Goal: Task Accomplishment & Management: Manage account settings

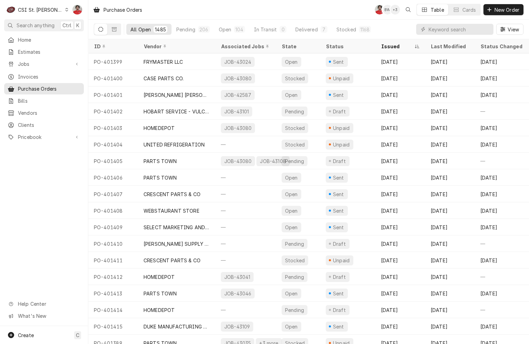
click at [471, 29] on input "Dynamic Content Wrapper" at bounding box center [458, 29] width 61 height 11
click at [18, 63] on span "Jobs" at bounding box center [44, 63] width 52 height 7
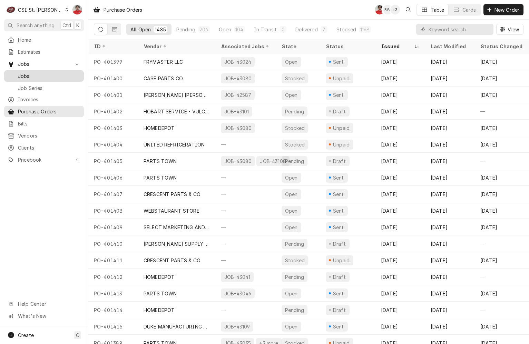
click at [40, 78] on link "Jobs" at bounding box center [44, 75] width 80 height 11
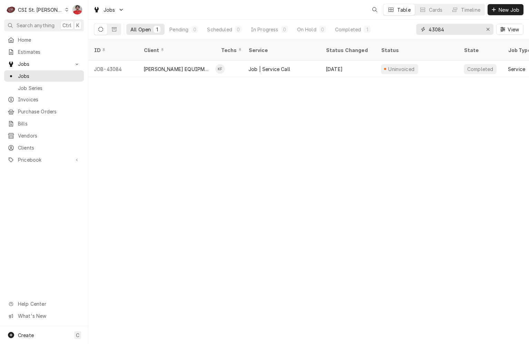
click at [450, 33] on input "43084" at bounding box center [454, 29] width 52 height 11
type input "43109"
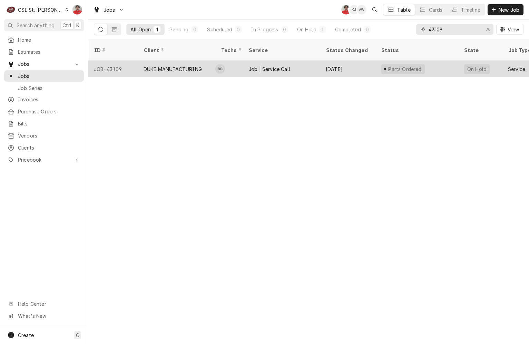
click at [340, 65] on div "Oct 6" at bounding box center [347, 69] width 55 height 17
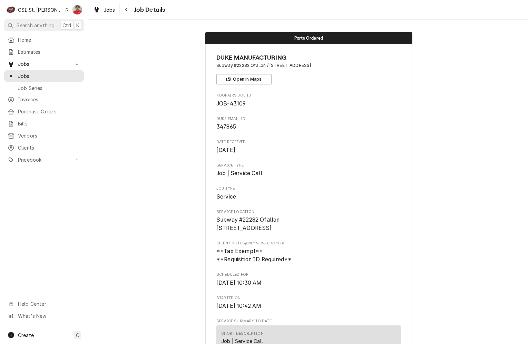
scroll to position [276, 0]
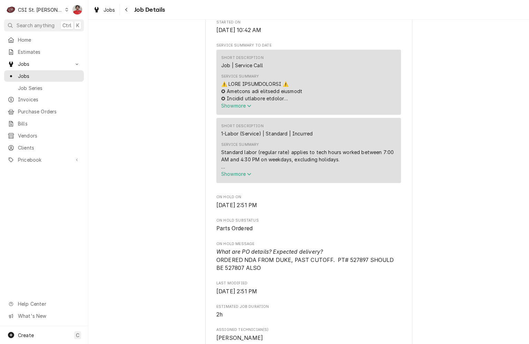
click at [50, 11] on div "C CSI St. Louis" at bounding box center [37, 10] width 67 height 14
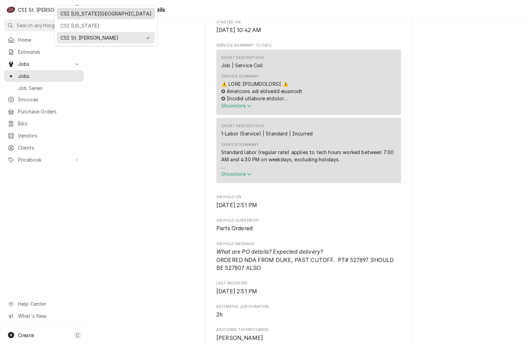
click at [60, 14] on div "CSI Kansas City" at bounding box center [105, 13] width 95 height 9
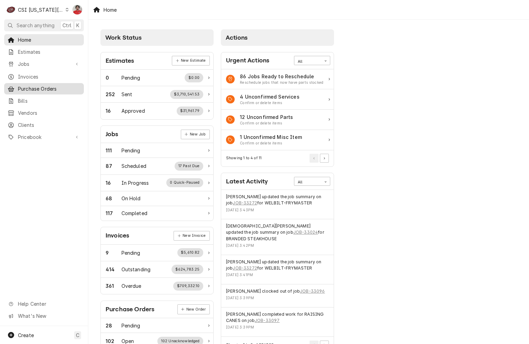
click at [44, 89] on span "Purchase Orders" at bounding box center [49, 88] width 62 height 7
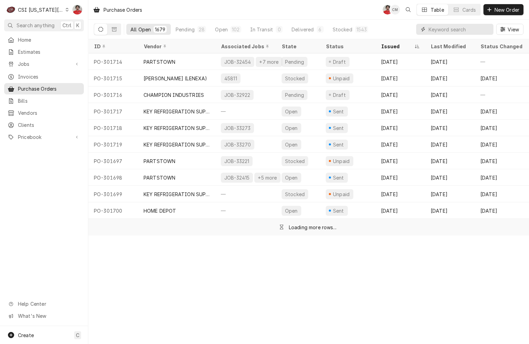
click at [466, 29] on input "Dynamic Content Wrapper" at bounding box center [458, 29] width 61 height 11
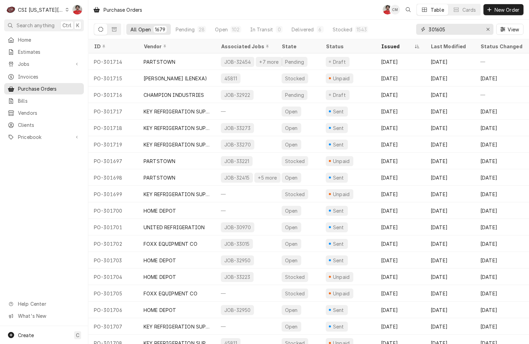
type input "301605"
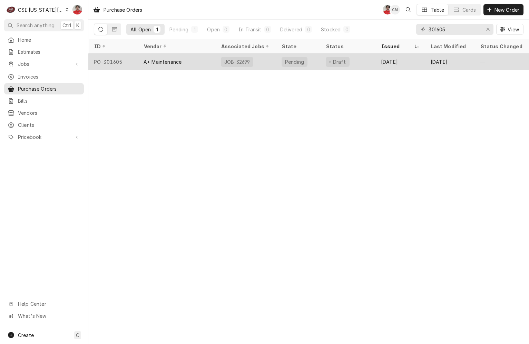
click at [135, 67] on div "PO-301605" at bounding box center [113, 61] width 50 height 17
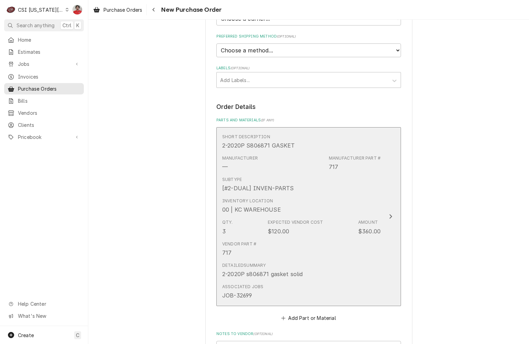
scroll to position [241, 0]
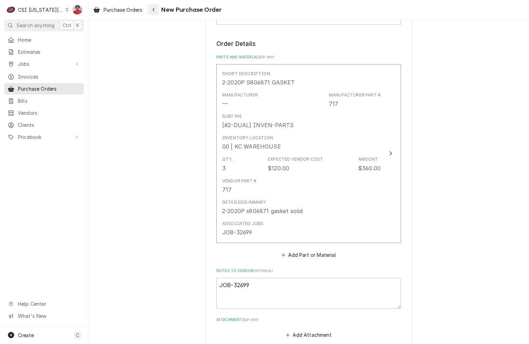
click at [154, 12] on div "Navigate back" at bounding box center [153, 9] width 7 height 7
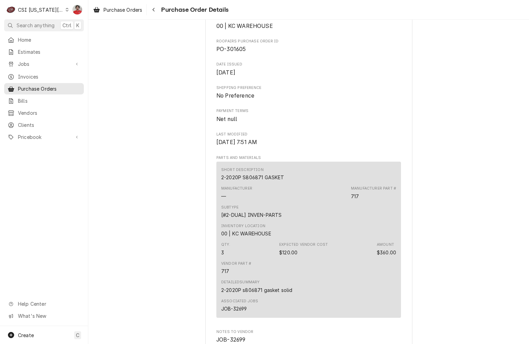
scroll to position [389, 0]
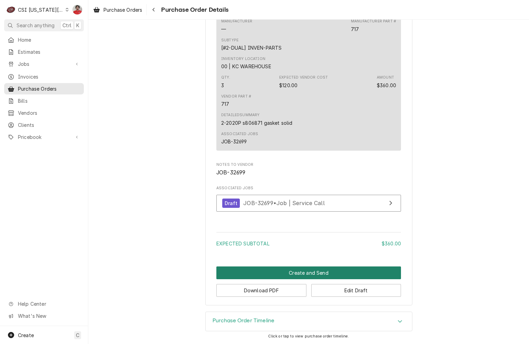
click at [290, 277] on button "Create and Send" at bounding box center [308, 273] width 185 height 13
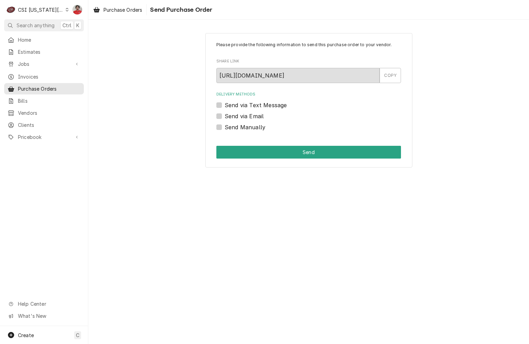
click at [238, 128] on label "Send Manually" at bounding box center [245, 127] width 41 height 8
click at [238, 128] on input "Send Manually" at bounding box center [317, 130] width 185 height 15
checkbox input "true"
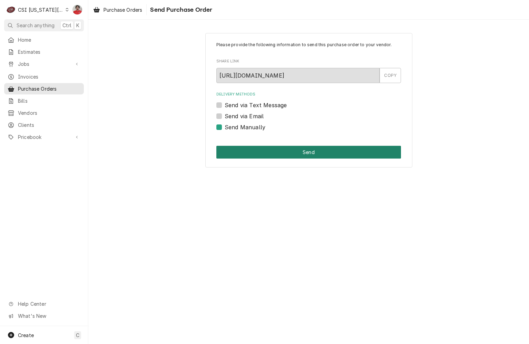
click at [258, 151] on button "Send" at bounding box center [308, 152] width 185 height 13
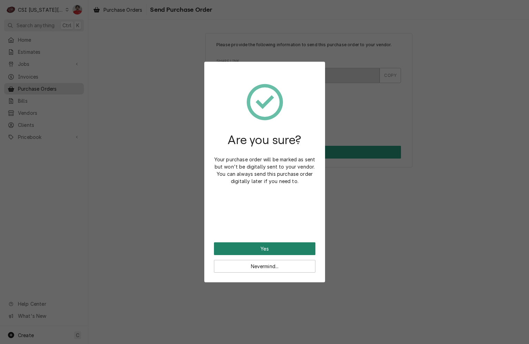
click at [261, 245] on button "Yes" at bounding box center [264, 249] width 101 height 13
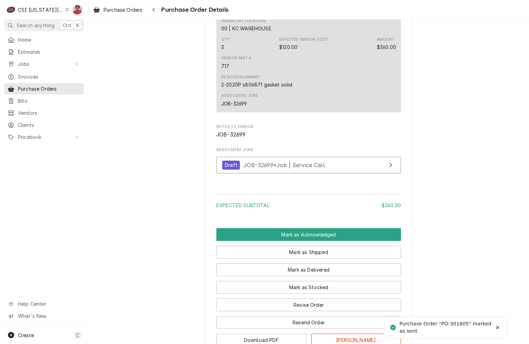
scroll to position [462, 0]
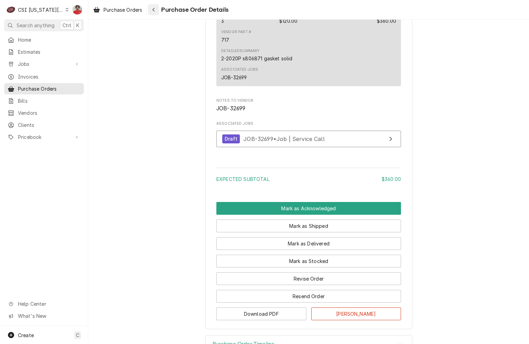
click at [156, 12] on div "Navigate back" at bounding box center [153, 9] width 7 height 7
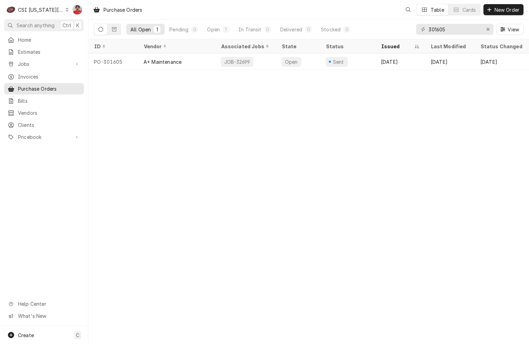
click at [48, 10] on div "CSI Kansas City" at bounding box center [41, 9] width 46 height 7
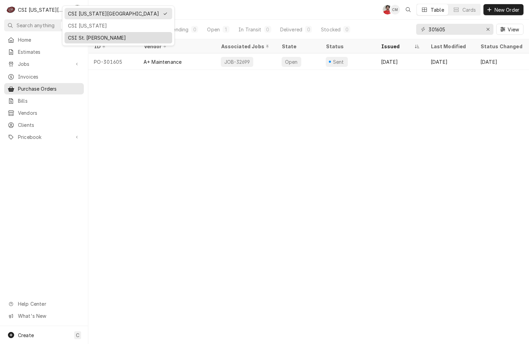
click at [79, 37] on div "CSI St. Louis" at bounding box center [118, 37] width 101 height 7
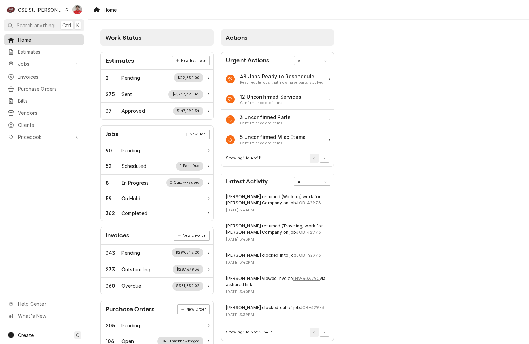
click at [46, 42] on div "Home" at bounding box center [44, 40] width 77 height 9
click at [36, 85] on span "Purchase Orders" at bounding box center [49, 88] width 62 height 7
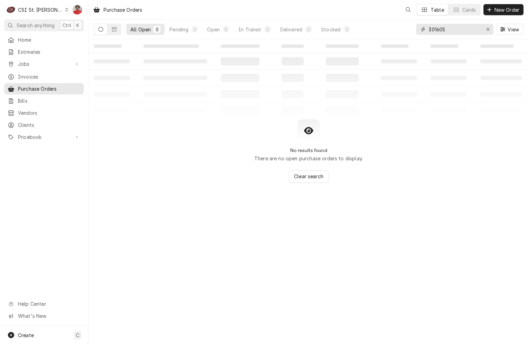
click at [451, 30] on input "301605" at bounding box center [454, 29] width 52 height 11
type input "4"
type input "43084"
click at [42, 63] on span "Jobs" at bounding box center [44, 63] width 52 height 7
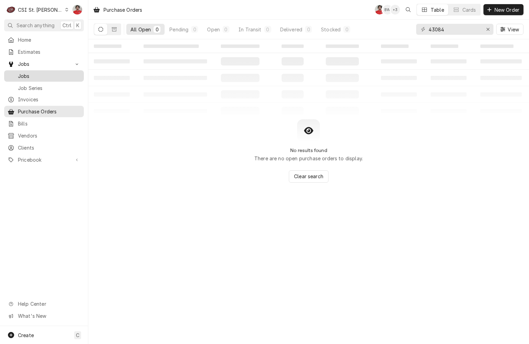
click at [43, 74] on span "Jobs" at bounding box center [49, 75] width 62 height 7
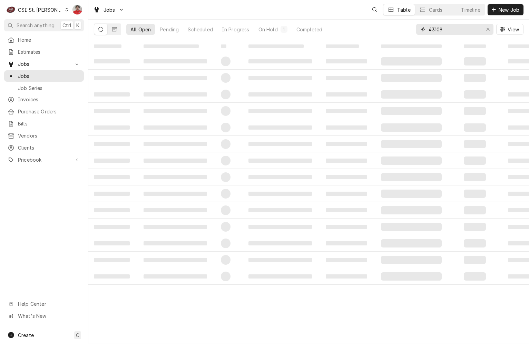
click at [451, 30] on input "43109" at bounding box center [454, 29] width 52 height 11
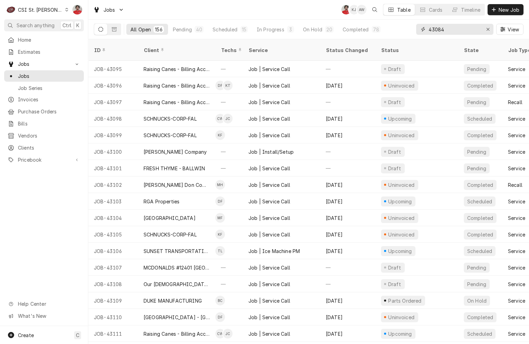
type input "43084"
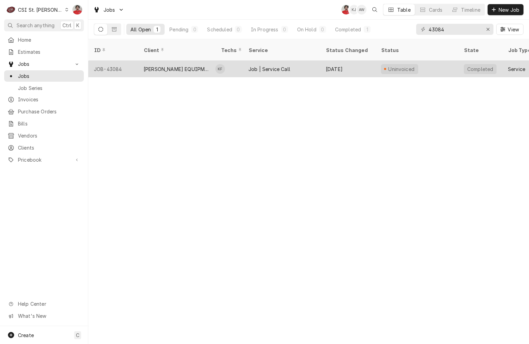
click at [347, 61] on div "[DATE]" at bounding box center [347, 69] width 55 height 17
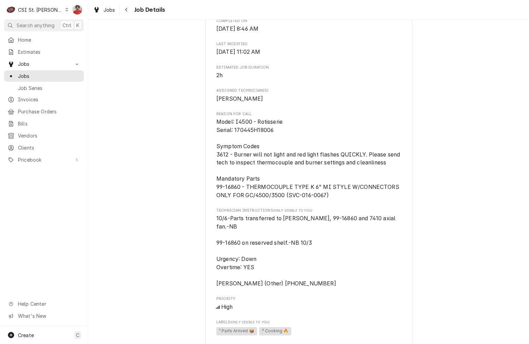
scroll to position [517, 0]
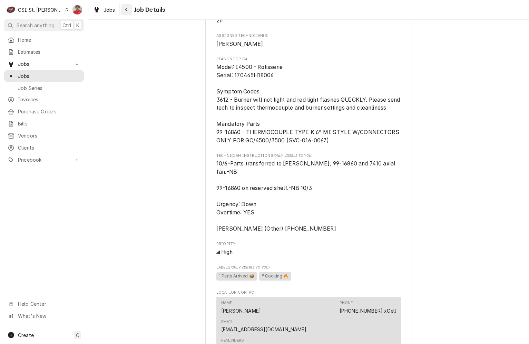
click at [125, 7] on div "Navigate back" at bounding box center [126, 9] width 7 height 7
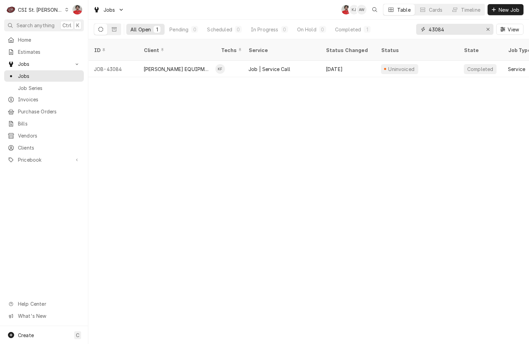
click at [464, 30] on input "43084" at bounding box center [454, 29] width 52 height 11
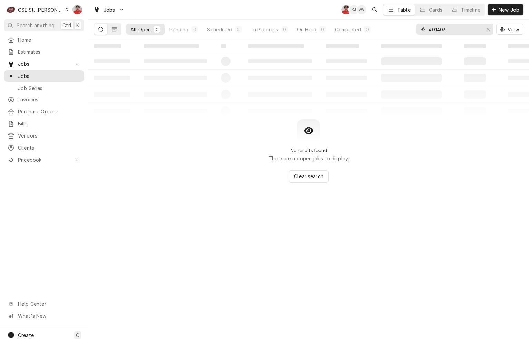
type input "401403"
click at [38, 108] on span "Purchase Orders" at bounding box center [49, 111] width 62 height 7
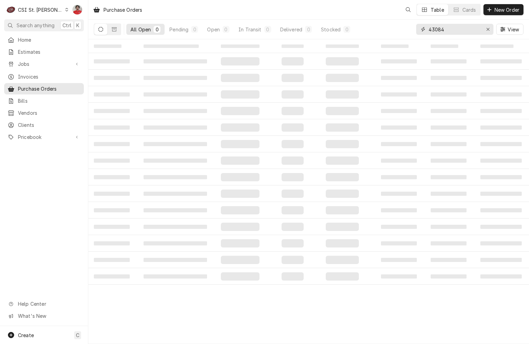
click at [453, 30] on input "43084" at bounding box center [454, 29] width 52 height 11
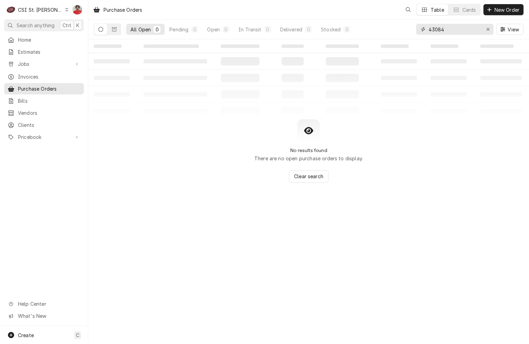
click at [453, 30] on input "43084" at bounding box center [454, 29] width 52 height 11
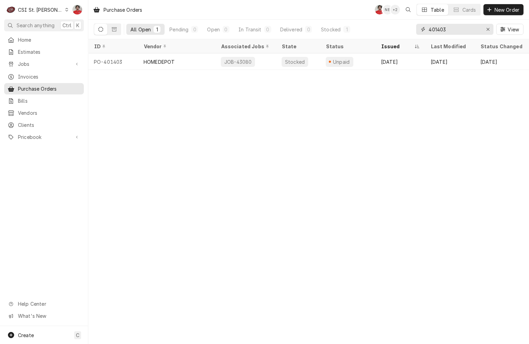
click at [456, 30] on input "401403" at bounding box center [454, 29] width 52 height 11
type input "401400"
click at [34, 63] on span "Jobs" at bounding box center [44, 63] width 52 height 7
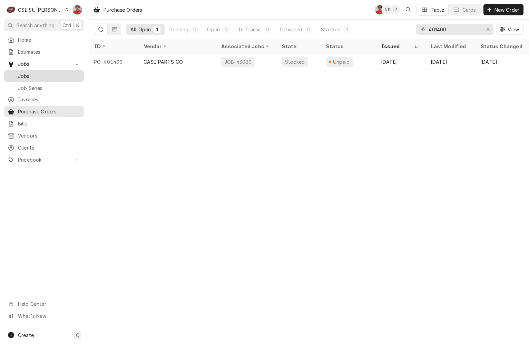
click at [33, 77] on div "Jobs" at bounding box center [44, 76] width 77 height 9
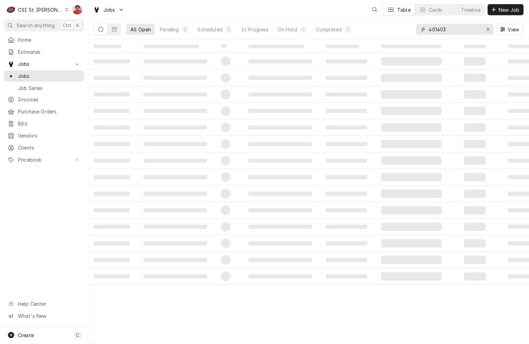
click at [455, 29] on input "401403" at bounding box center [454, 29] width 52 height 11
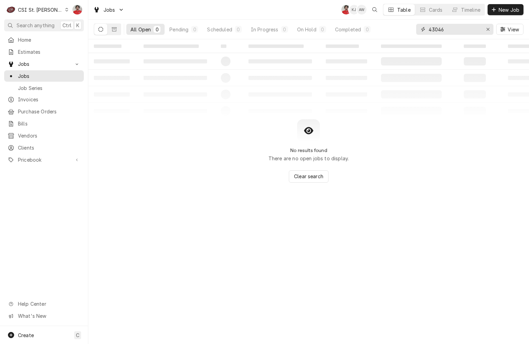
type input "43046"
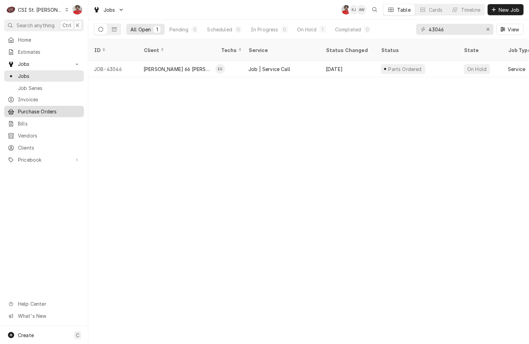
click at [37, 110] on span "Purchase Orders" at bounding box center [49, 111] width 62 height 7
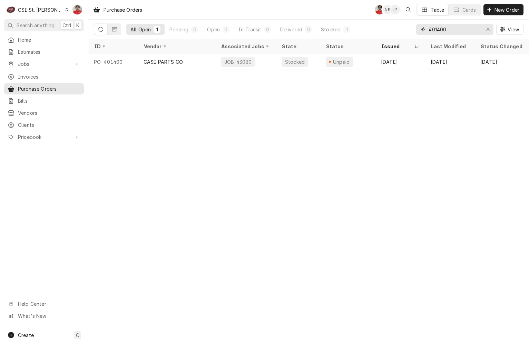
click at [468, 28] on input "401400" at bounding box center [454, 29] width 52 height 11
type input "united"
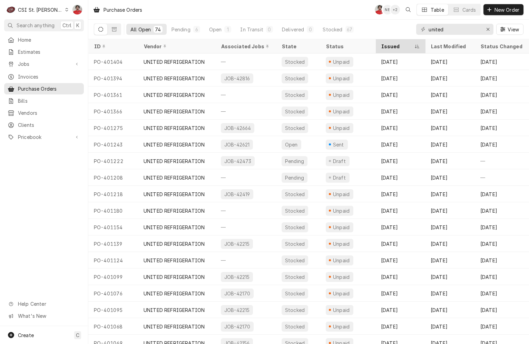
click at [402, 45] on div "Issued" at bounding box center [397, 46] width 32 height 7
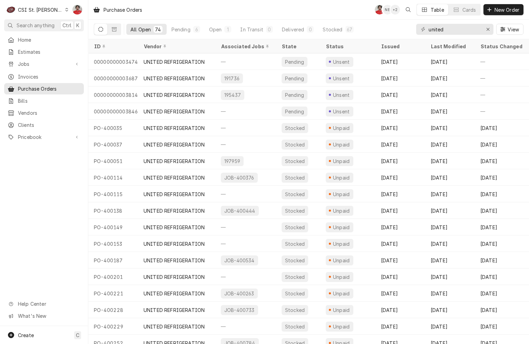
click at [402, 45] on div "Issued" at bounding box center [399, 46] width 37 height 7
click at [402, 45] on div "Issued" at bounding box center [397, 46] width 32 height 7
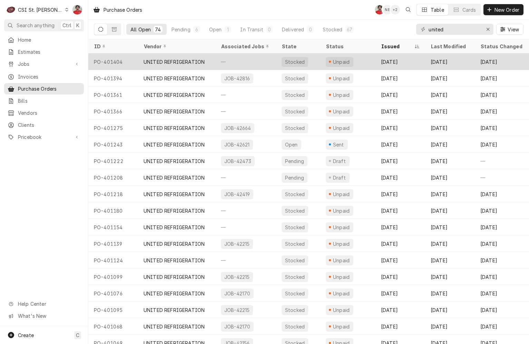
click at [376, 62] on div "[DATE]" at bounding box center [400, 61] width 50 height 17
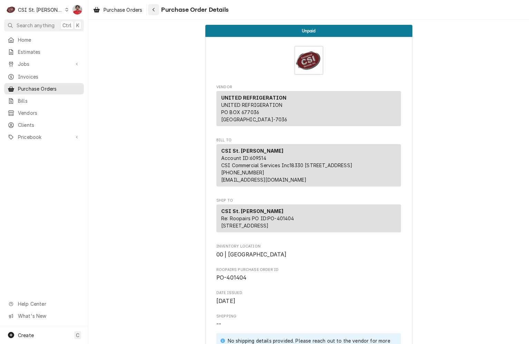
click at [155, 11] on icon "Navigate back" at bounding box center [153, 9] width 3 height 5
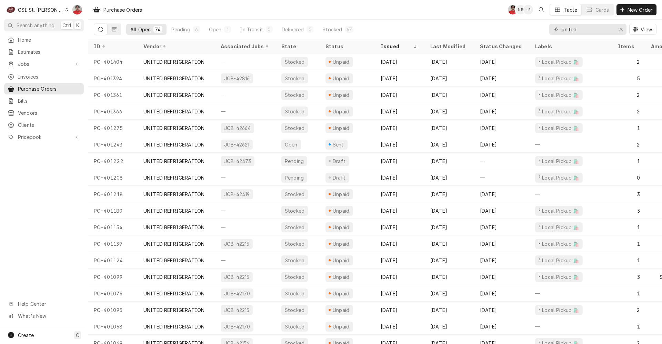
scroll to position [0, 33]
